Goal: Task Accomplishment & Management: Complete application form

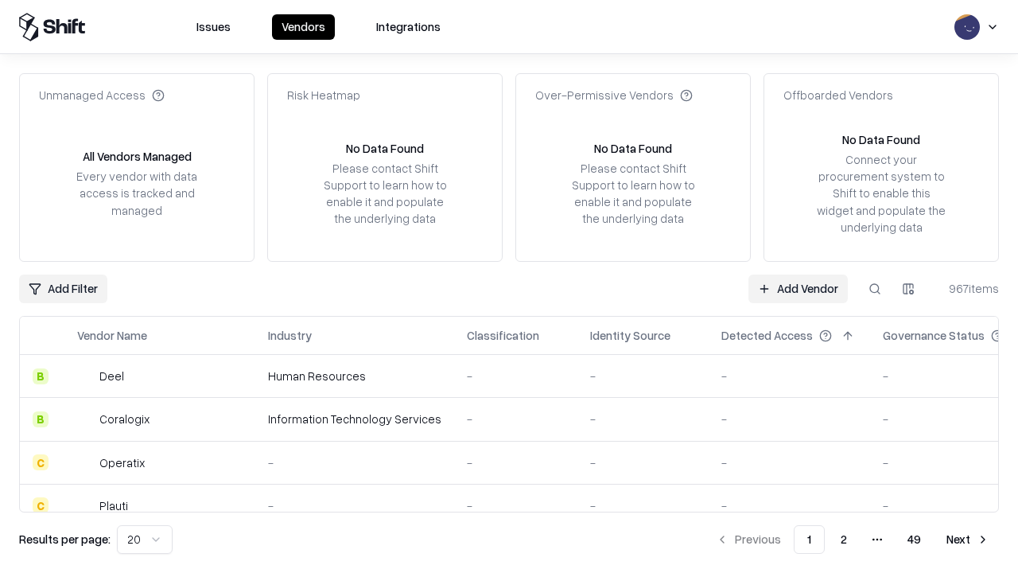
click at [798, 288] on link "Add Vendor" at bounding box center [797, 288] width 99 height 29
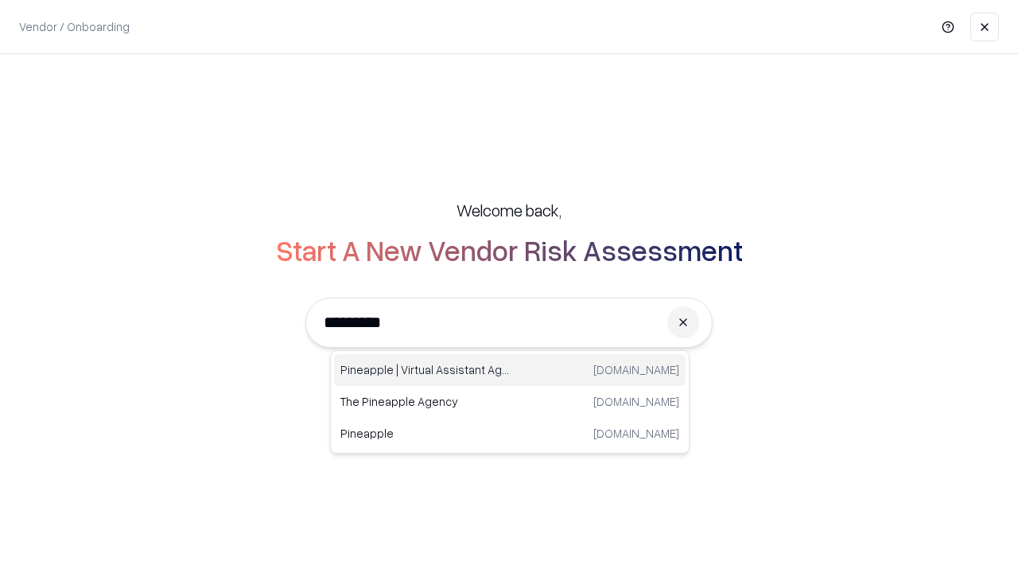
click at [510, 370] on div "Pineapple | Virtual Assistant Agency [DOMAIN_NAME]" at bounding box center [510, 370] width 352 height 32
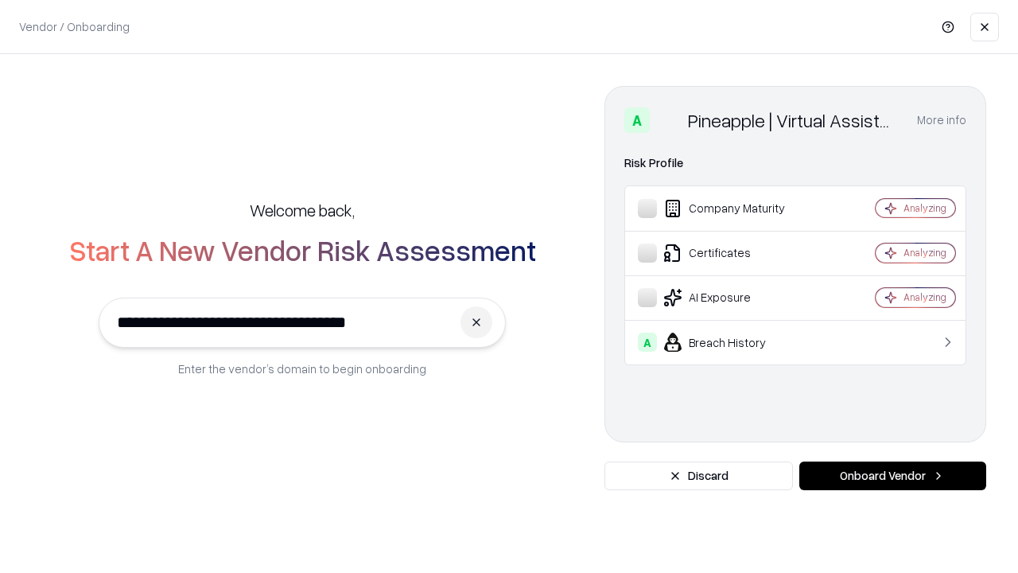
type input "**********"
click at [892, 476] on button "Onboard Vendor" at bounding box center [892, 475] width 187 height 29
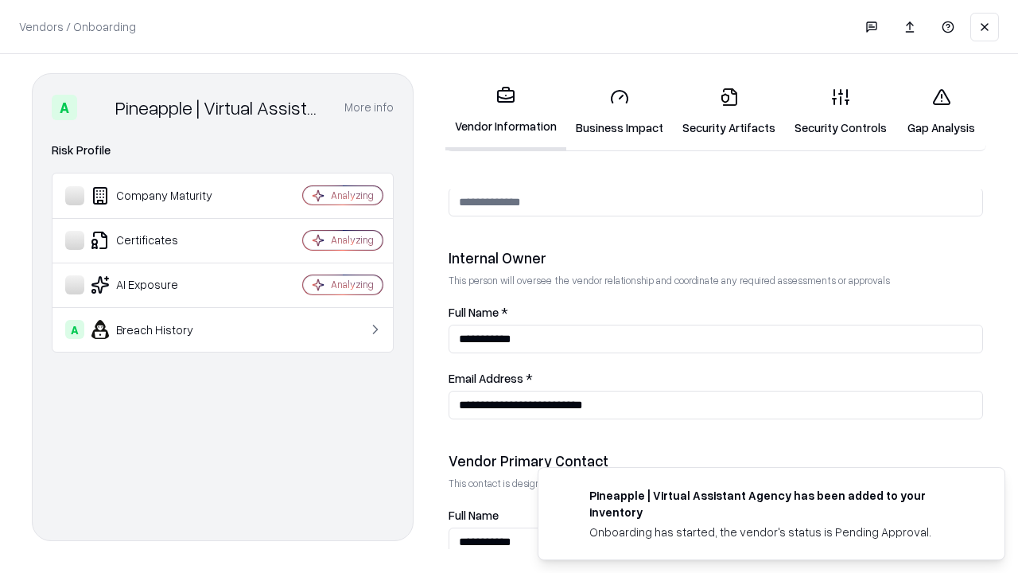
scroll to position [824, 0]
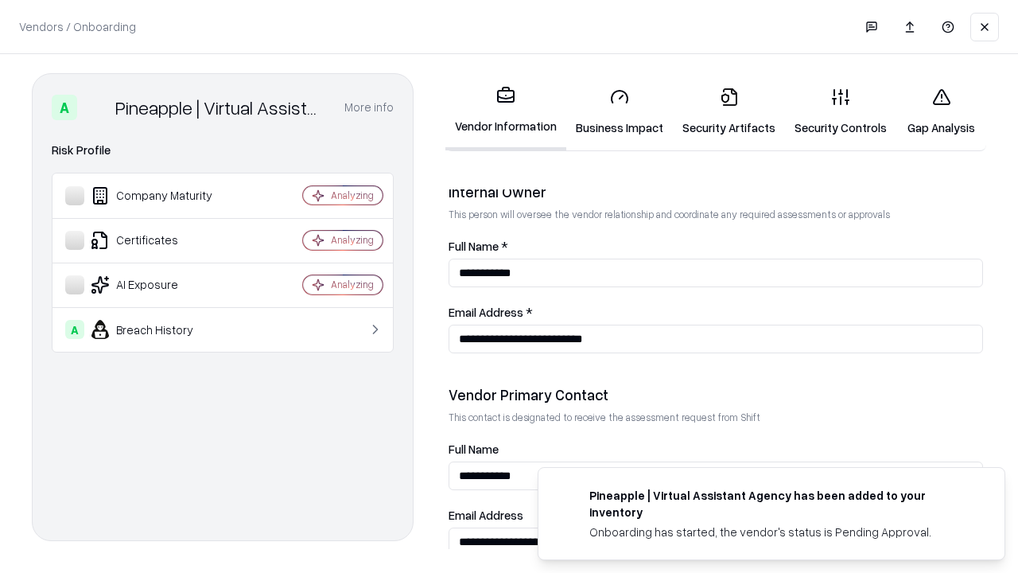
click at [620, 111] on link "Business Impact" at bounding box center [619, 112] width 107 height 74
click at [729, 111] on link "Security Artifacts" at bounding box center [729, 112] width 112 height 74
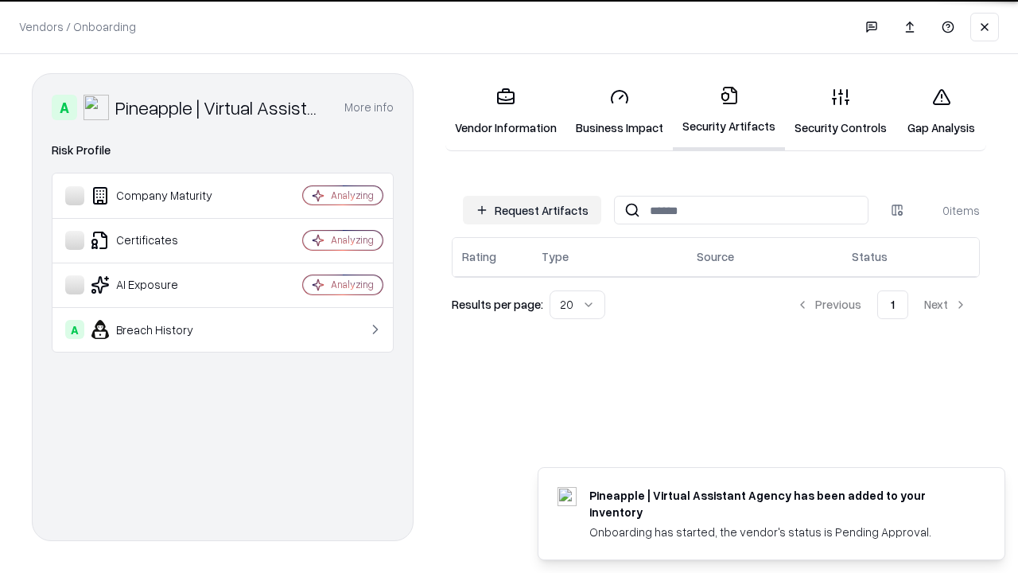
click at [532, 210] on button "Request Artifacts" at bounding box center [532, 210] width 138 height 29
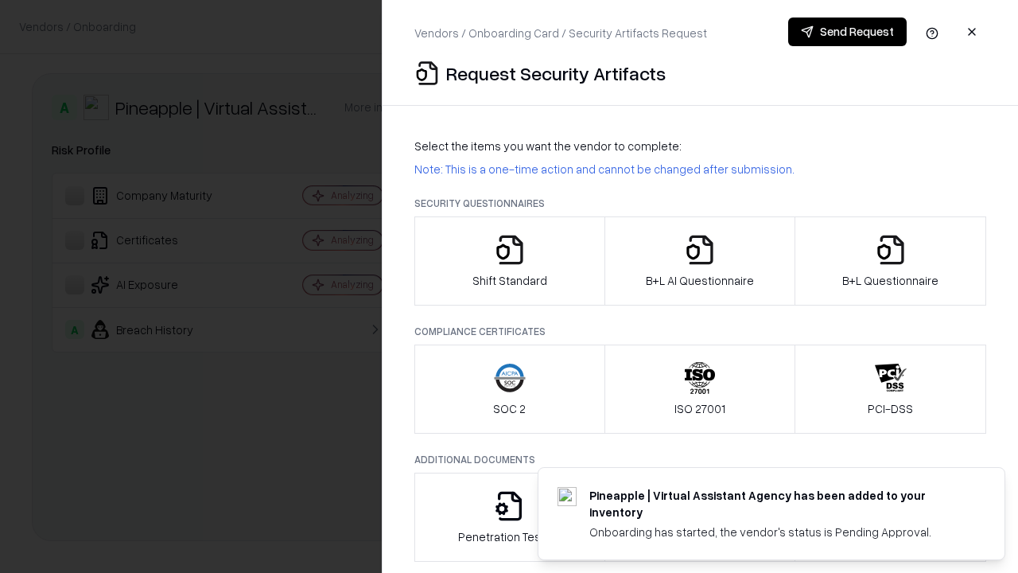
click at [509, 261] on icon "button" at bounding box center [510, 250] width 32 height 32
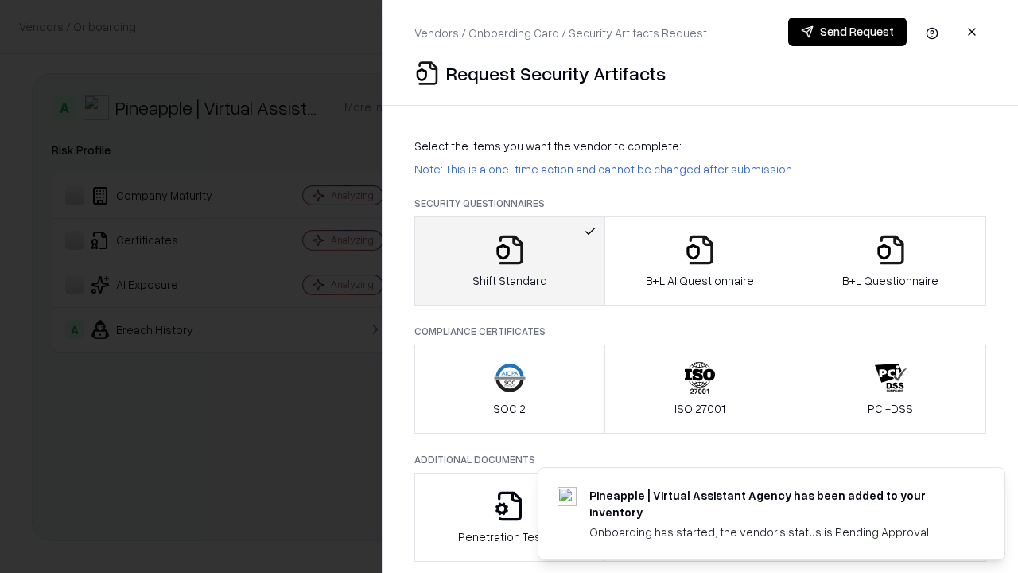
click at [847, 32] on button "Send Request" at bounding box center [847, 31] width 119 height 29
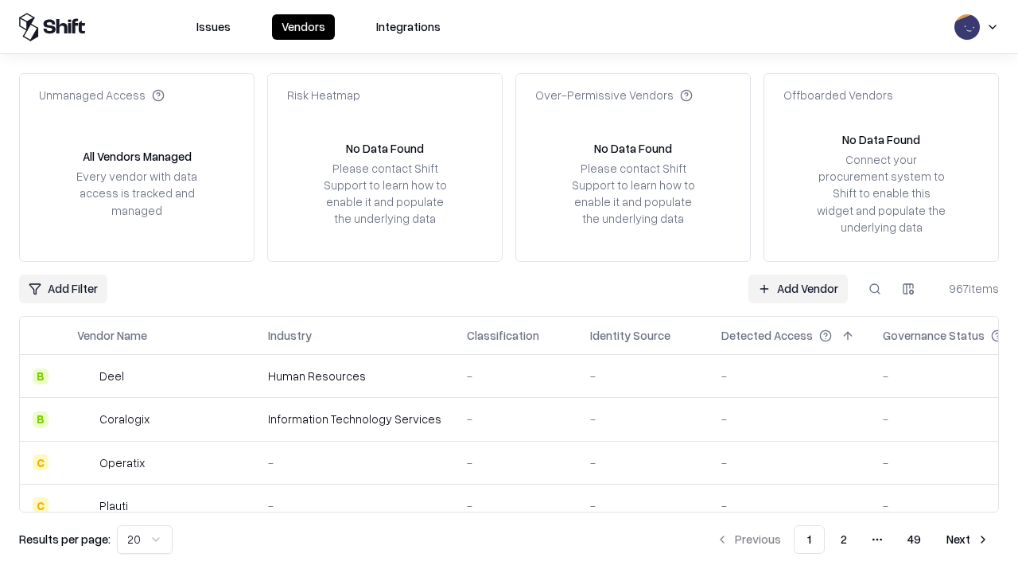
click at [875, 288] on button at bounding box center [875, 288] width 29 height 29
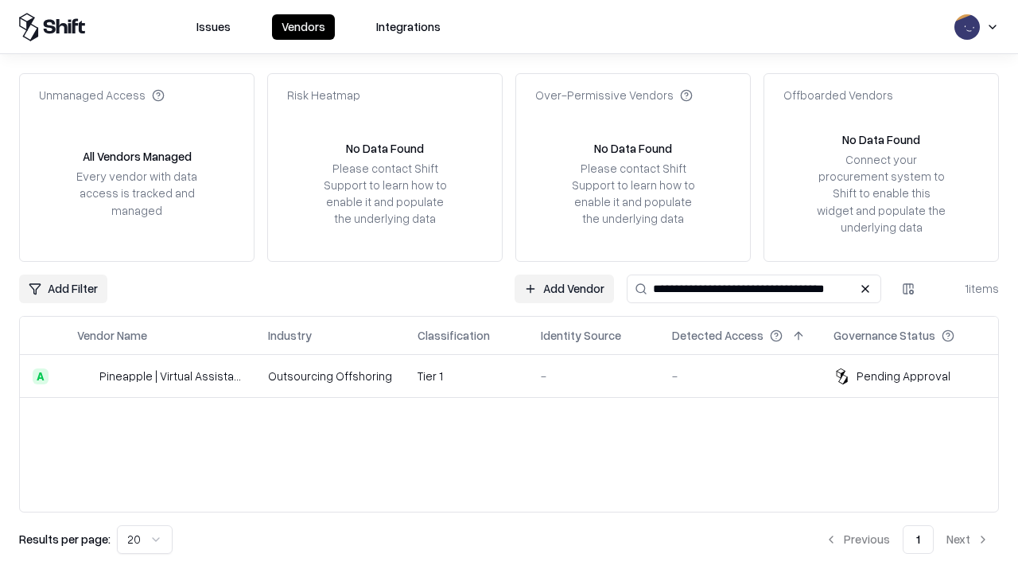
type input "**********"
click at [519, 375] on td "Tier 1" at bounding box center [466, 376] width 123 height 43
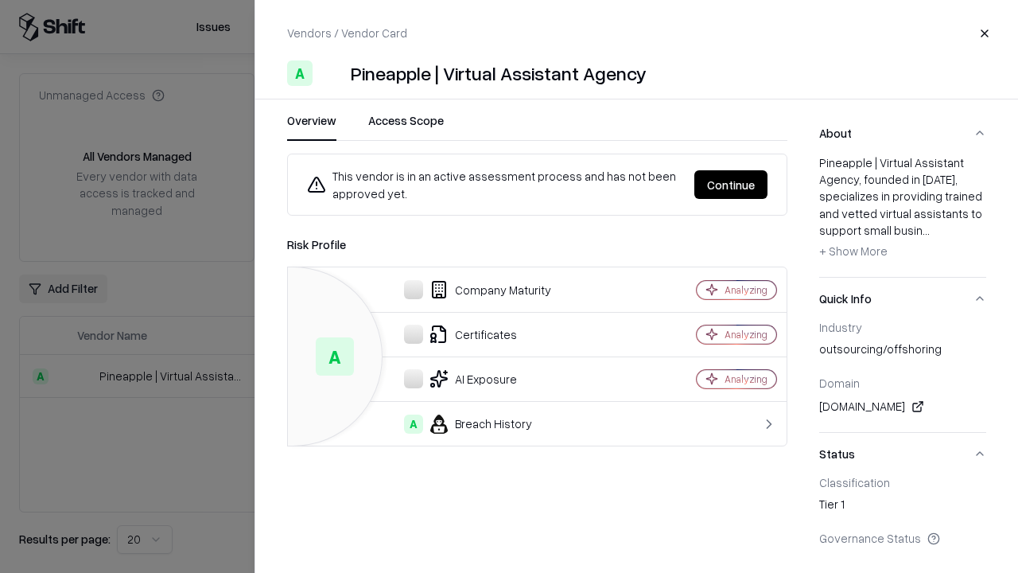
click at [731, 185] on button "Continue" at bounding box center [730, 184] width 73 height 29
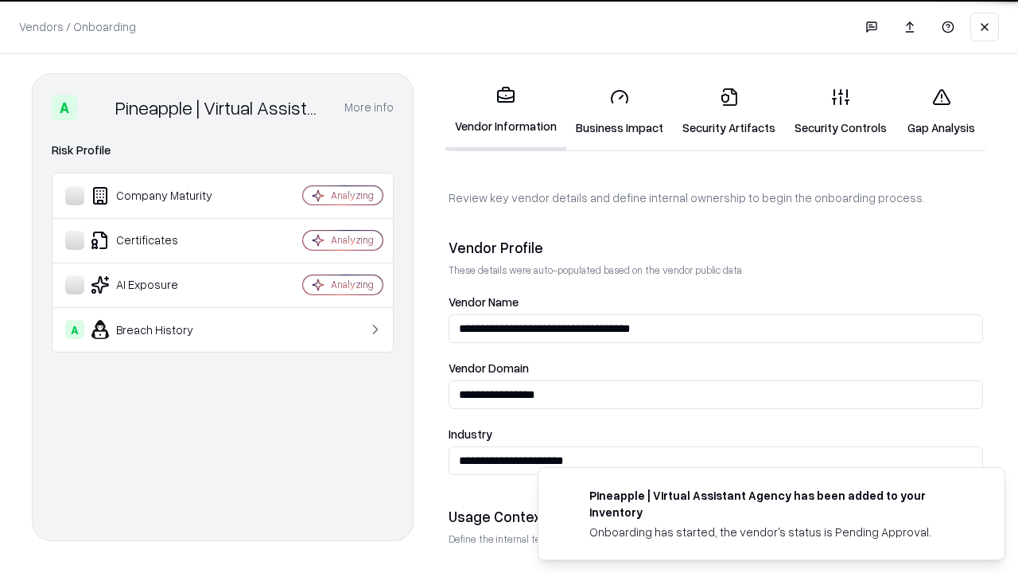
click at [729, 111] on link "Security Artifacts" at bounding box center [729, 112] width 112 height 74
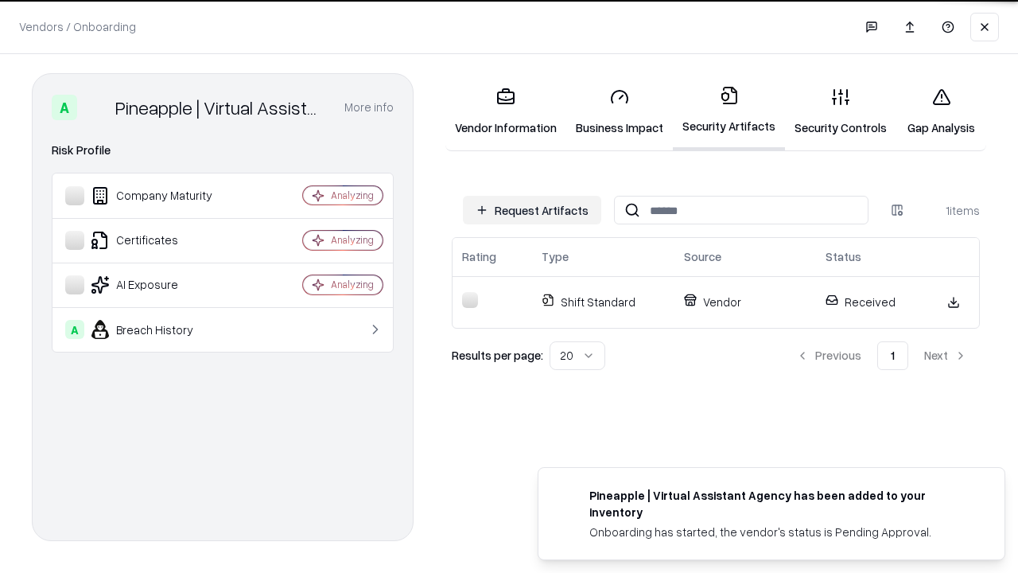
click at [941, 111] on link "Gap Analysis" at bounding box center [941, 112] width 90 height 74
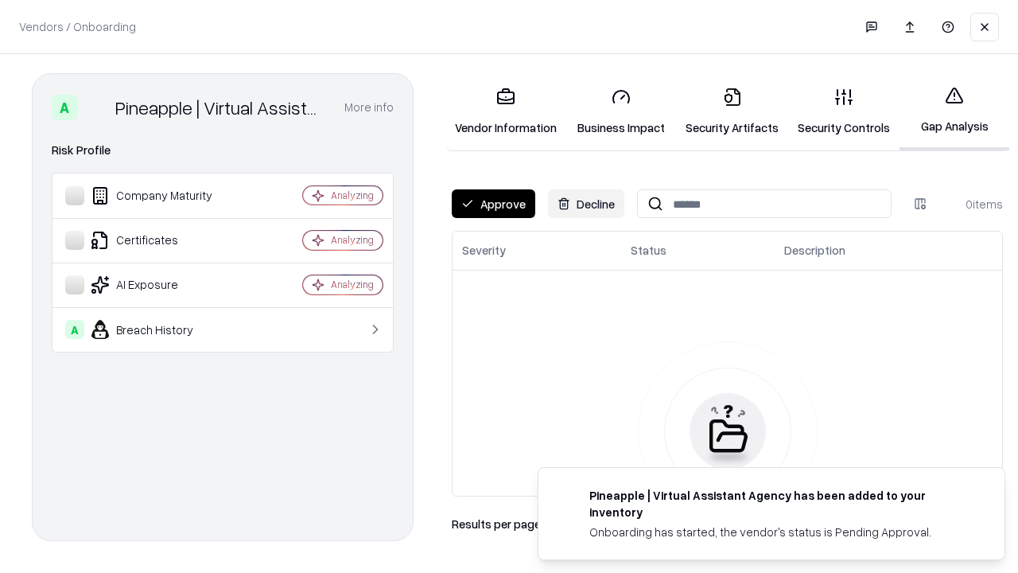
click at [493, 204] on button "Approve" at bounding box center [494, 203] width 84 height 29
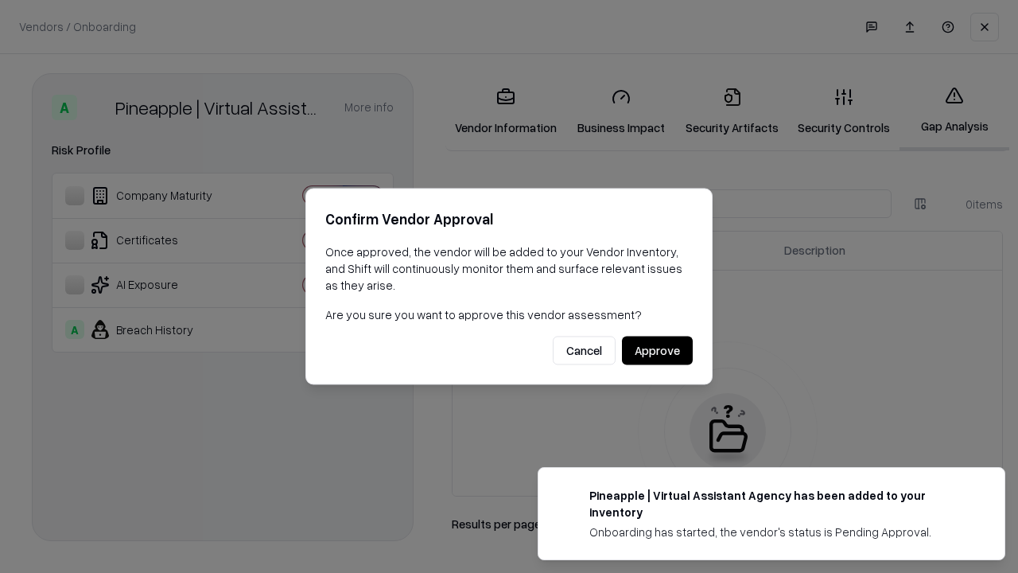
click at [657, 350] on button "Approve" at bounding box center [657, 350] width 71 height 29
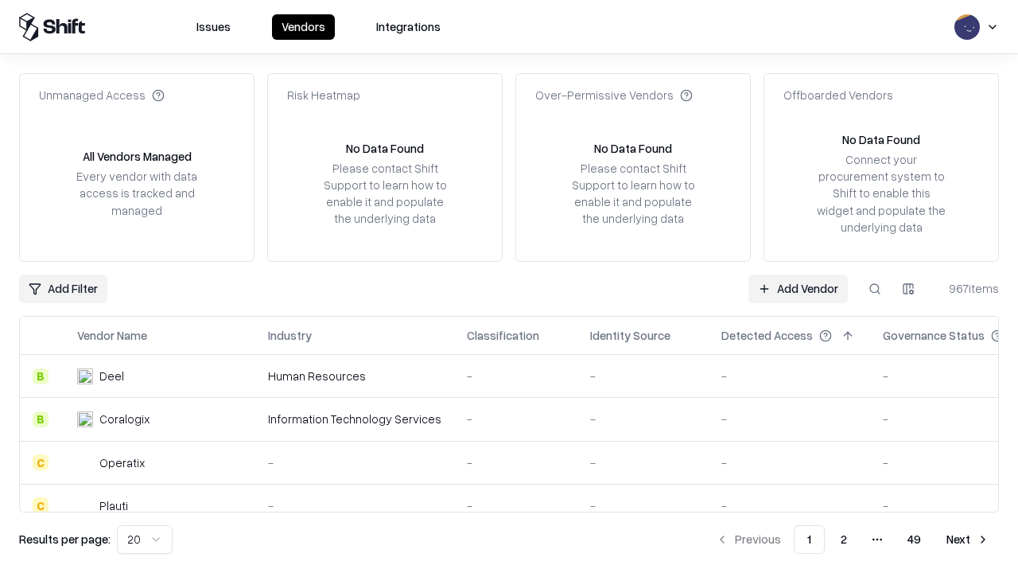
type input "**********"
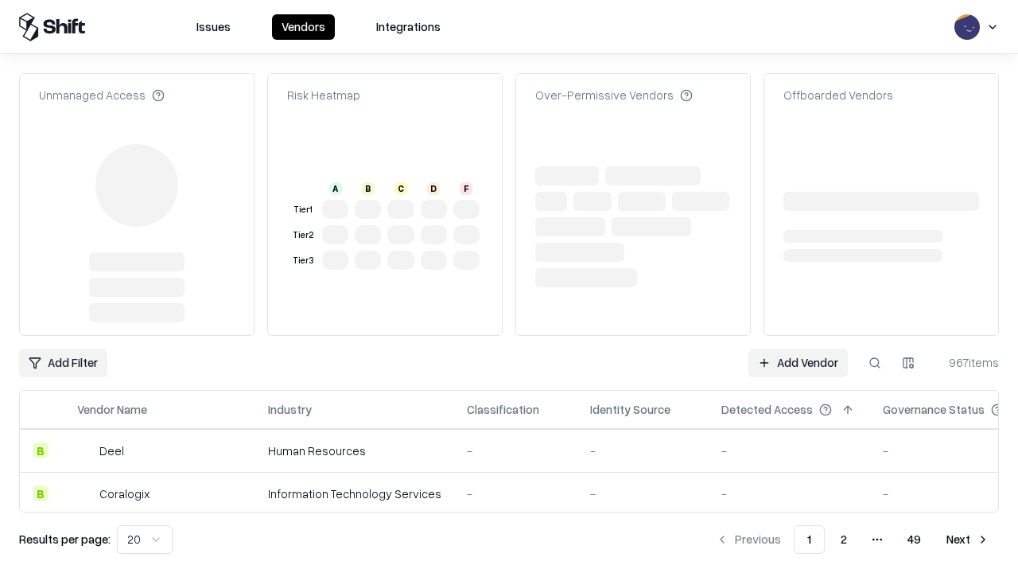
click at [798, 348] on link "Add Vendor" at bounding box center [797, 362] width 99 height 29
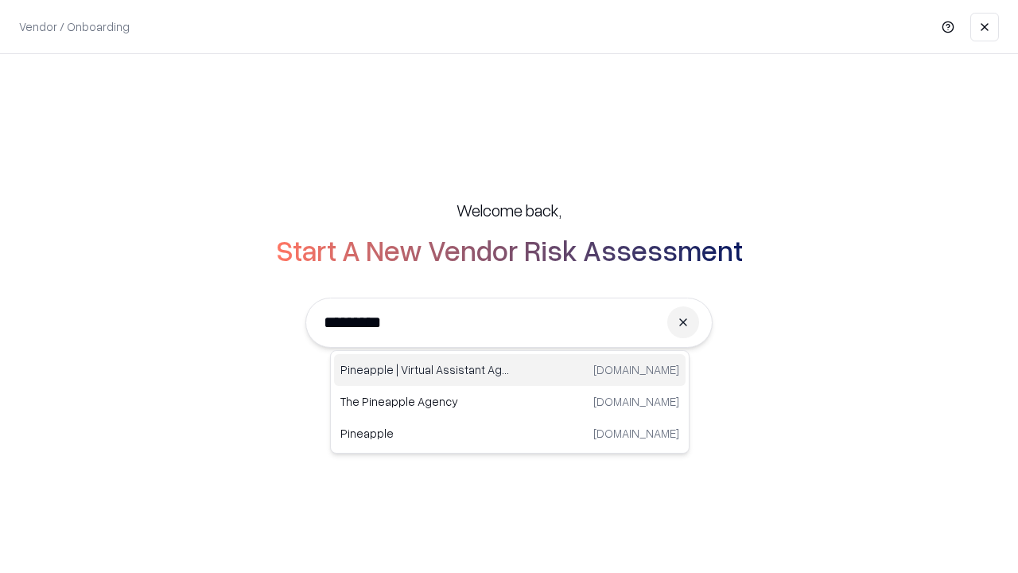
click at [510, 370] on div "Pineapple | Virtual Assistant Agency [DOMAIN_NAME]" at bounding box center [510, 370] width 352 height 32
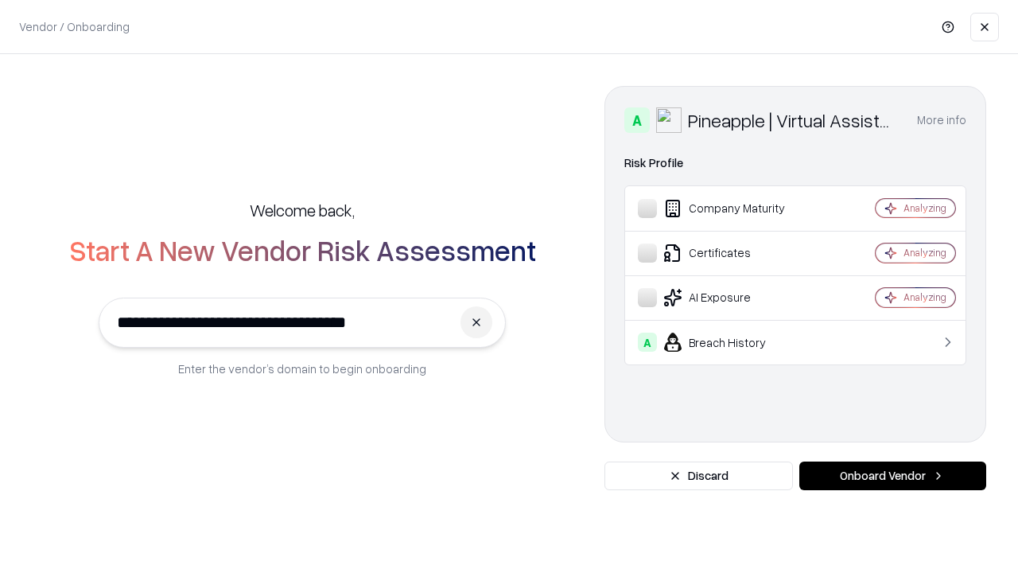
type input "**********"
click at [892, 476] on button "Onboard Vendor" at bounding box center [892, 475] width 187 height 29
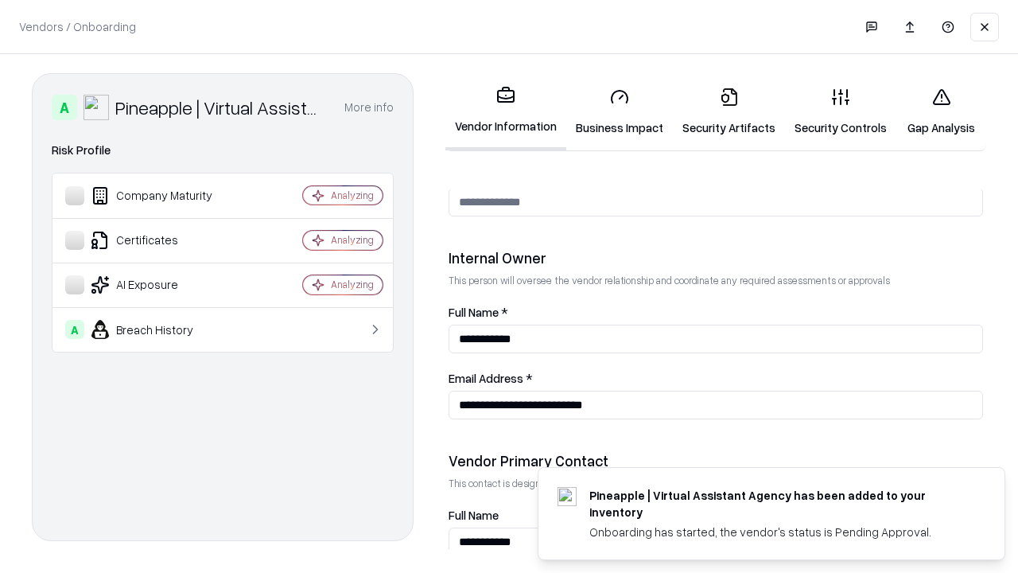
scroll to position [824, 0]
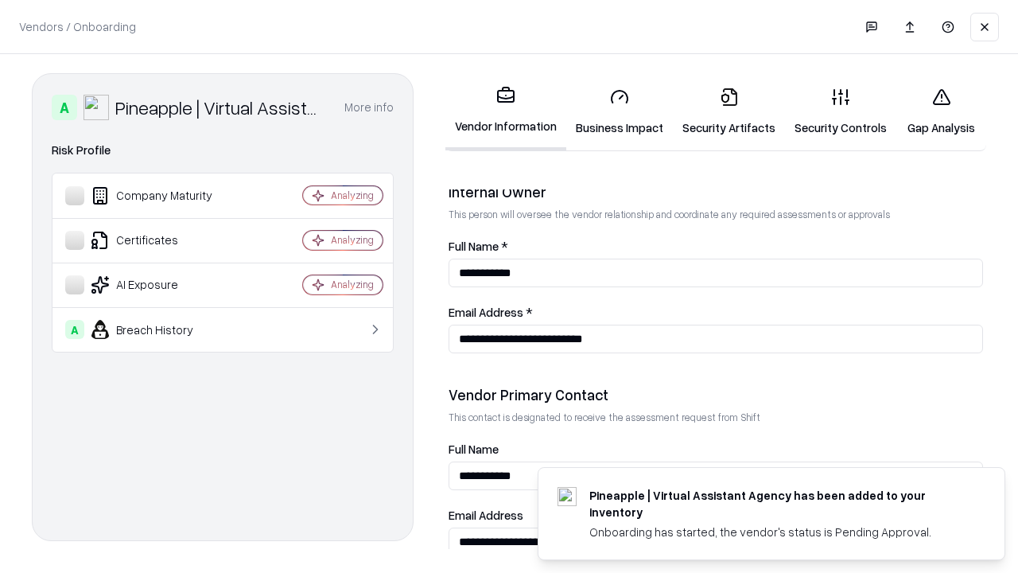
click at [941, 111] on link "Gap Analysis" at bounding box center [941, 112] width 90 height 74
